Goal: Navigation & Orientation: Find specific page/section

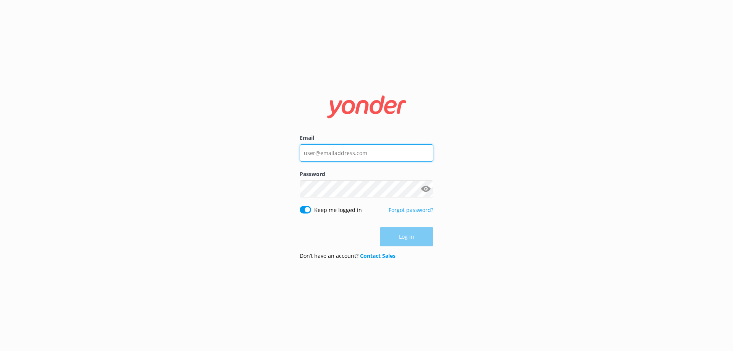
type input "[EMAIL_ADDRESS][DOMAIN_NAME]"
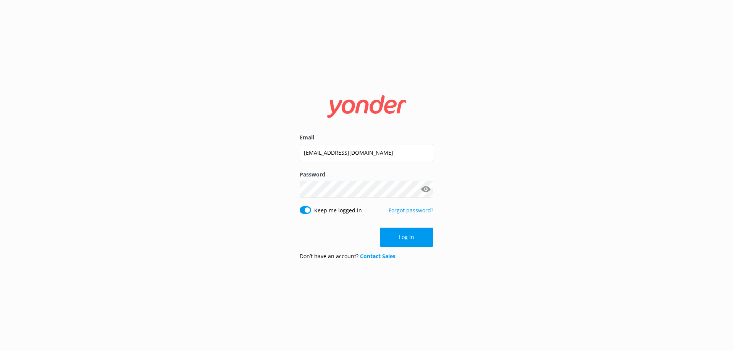
click at [393, 237] on div "Log in" at bounding box center [367, 236] width 134 height 19
click at [389, 237] on button "Log in" at bounding box center [406, 236] width 53 height 19
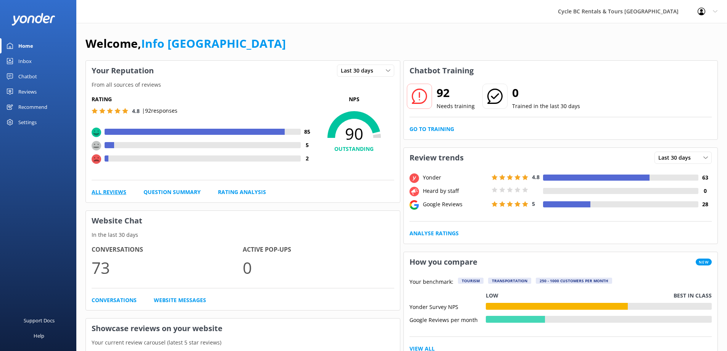
click at [117, 189] on link "All Reviews" at bounding box center [109, 192] width 35 height 8
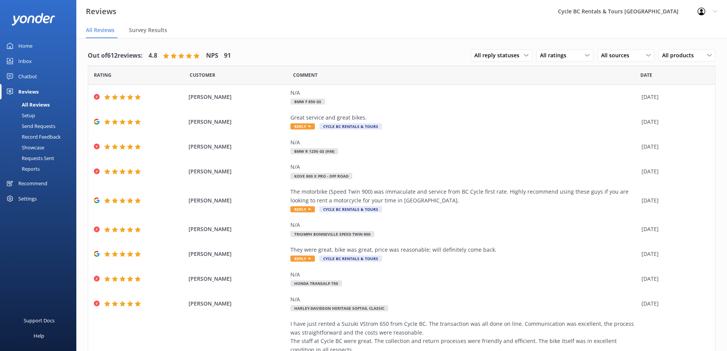
click at [26, 46] on div "Home" at bounding box center [25, 45] width 14 height 15
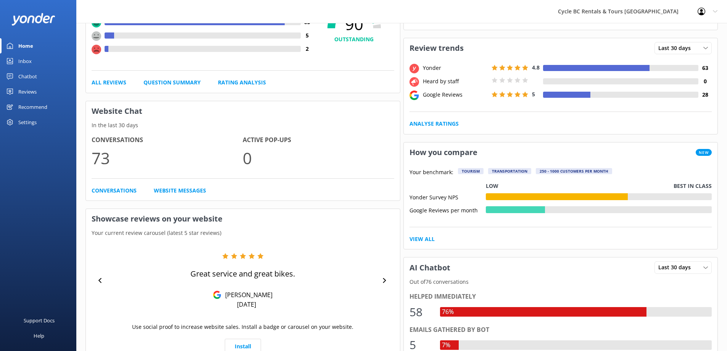
scroll to position [229, 0]
